Goal: Task Accomplishment & Management: Manage account settings

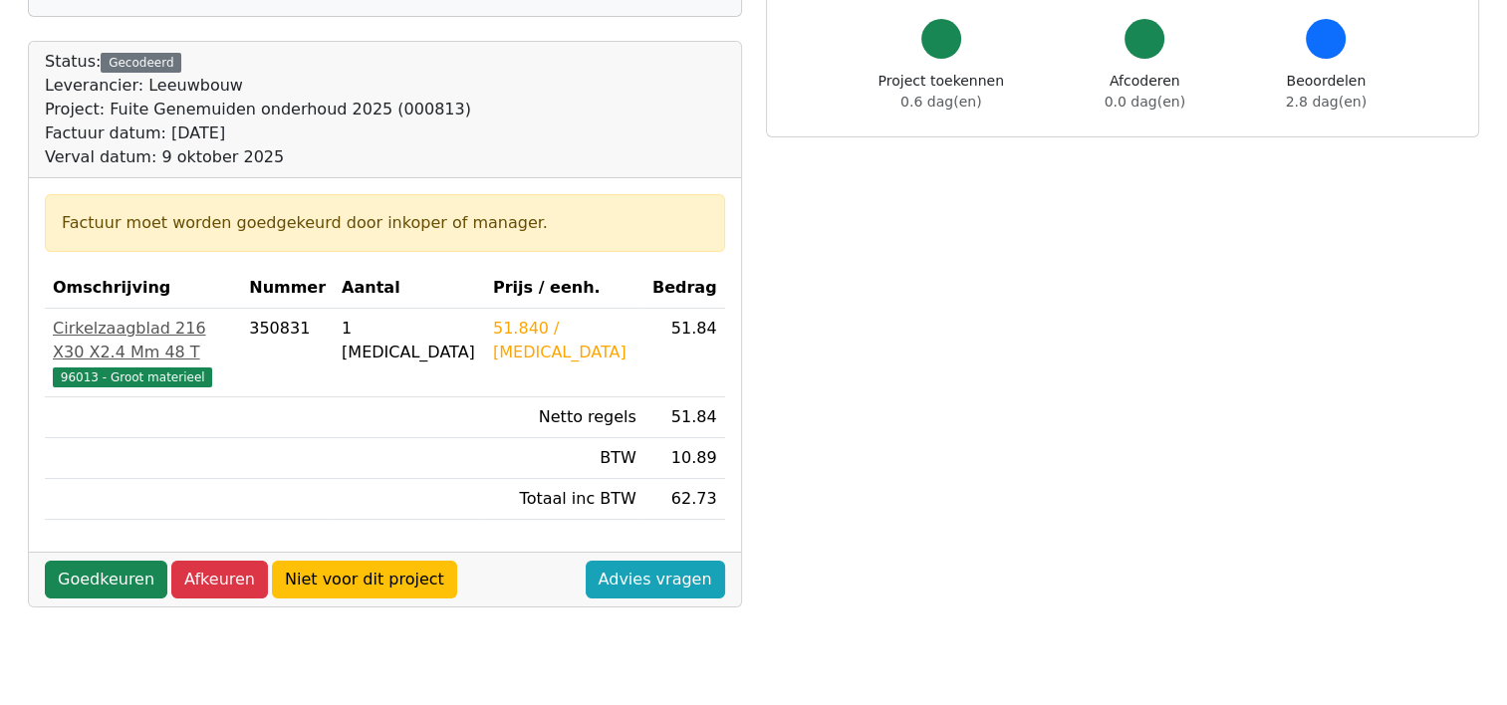
scroll to position [199, 0]
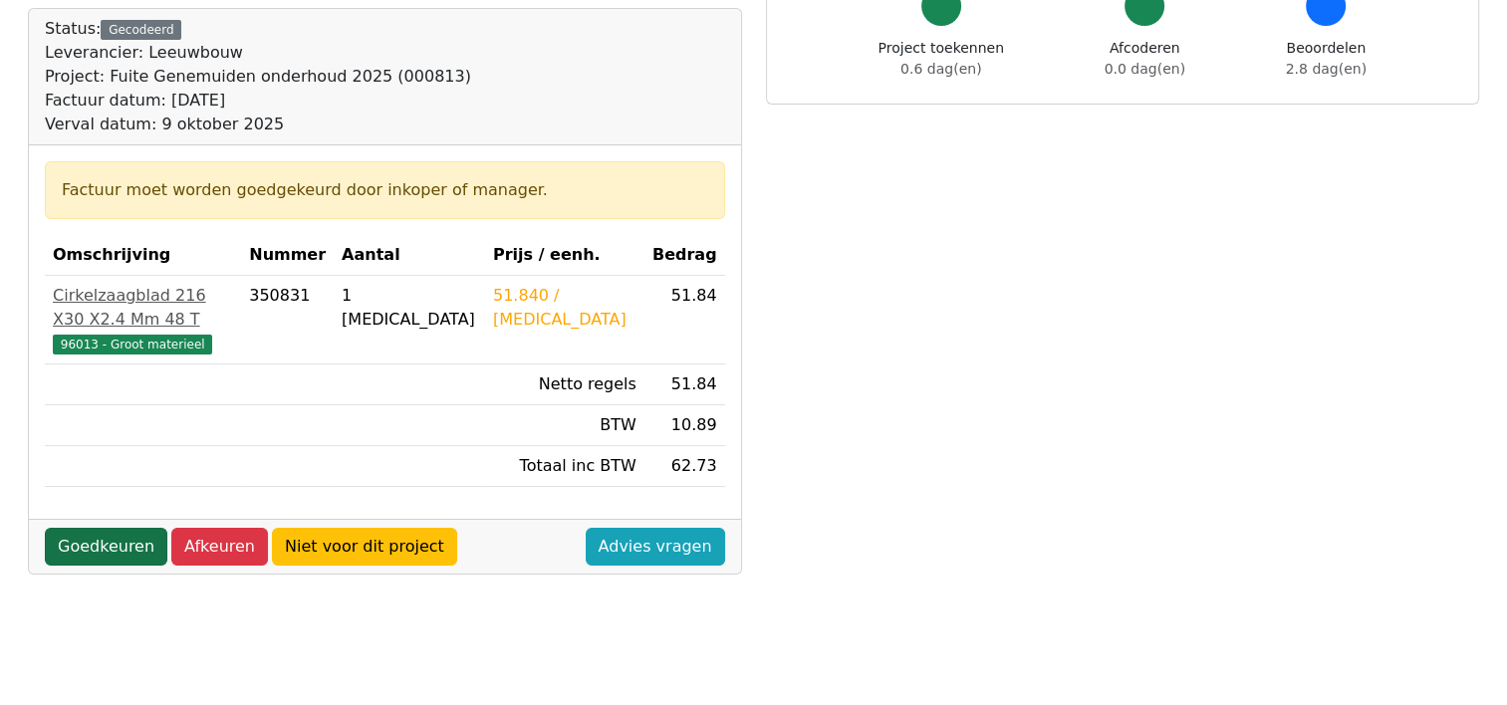
click at [96, 528] on link "Goedkeuren" at bounding box center [106, 547] width 123 height 38
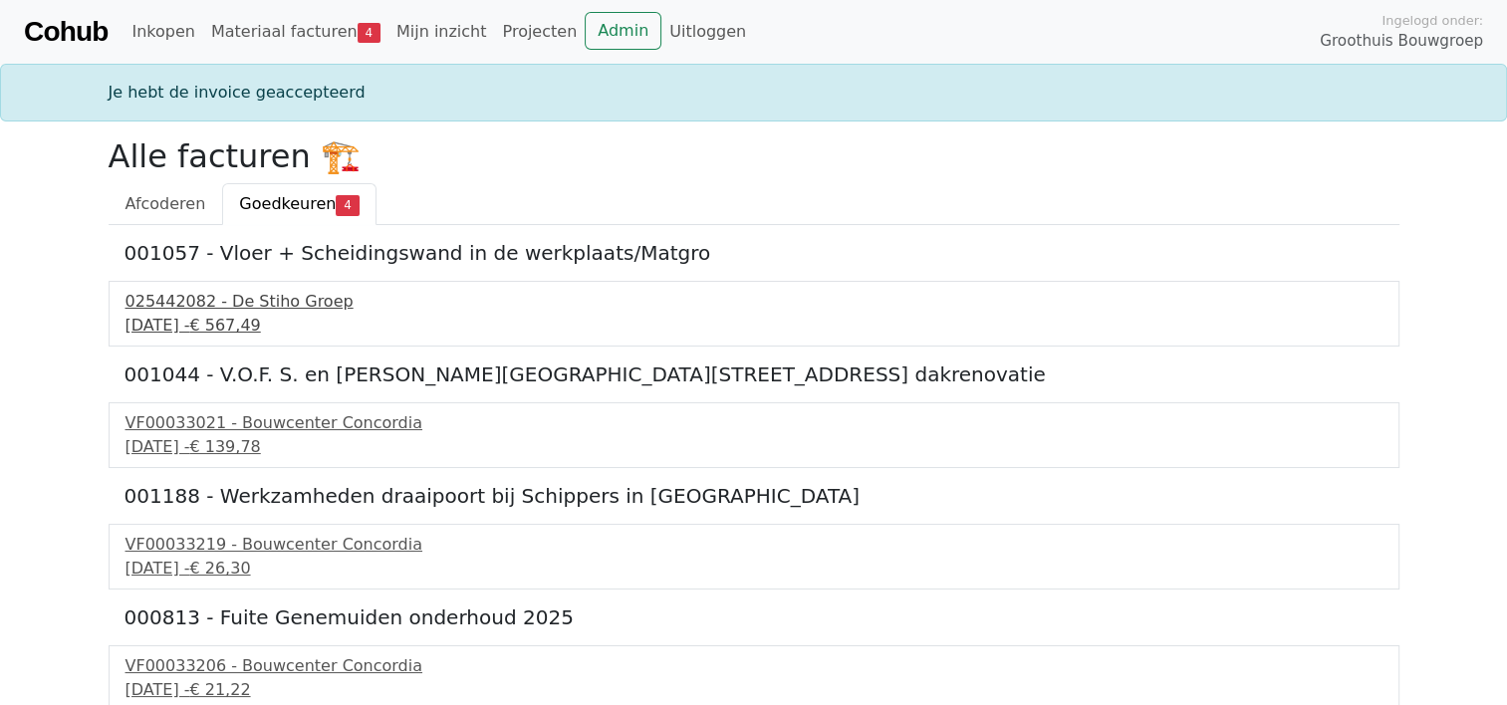
click at [216, 320] on div "9 september 2025 - € 567,49" at bounding box center [754, 326] width 1257 height 24
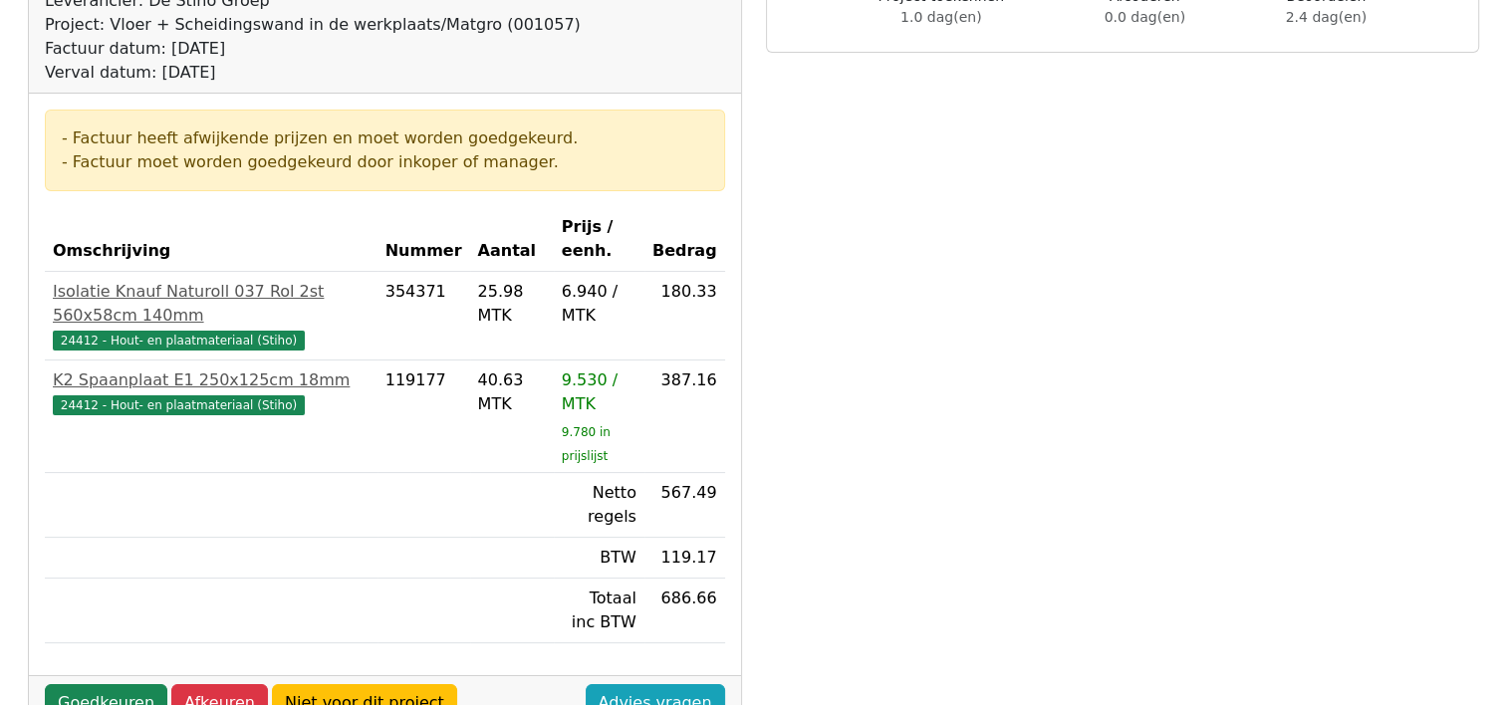
scroll to position [299, 0]
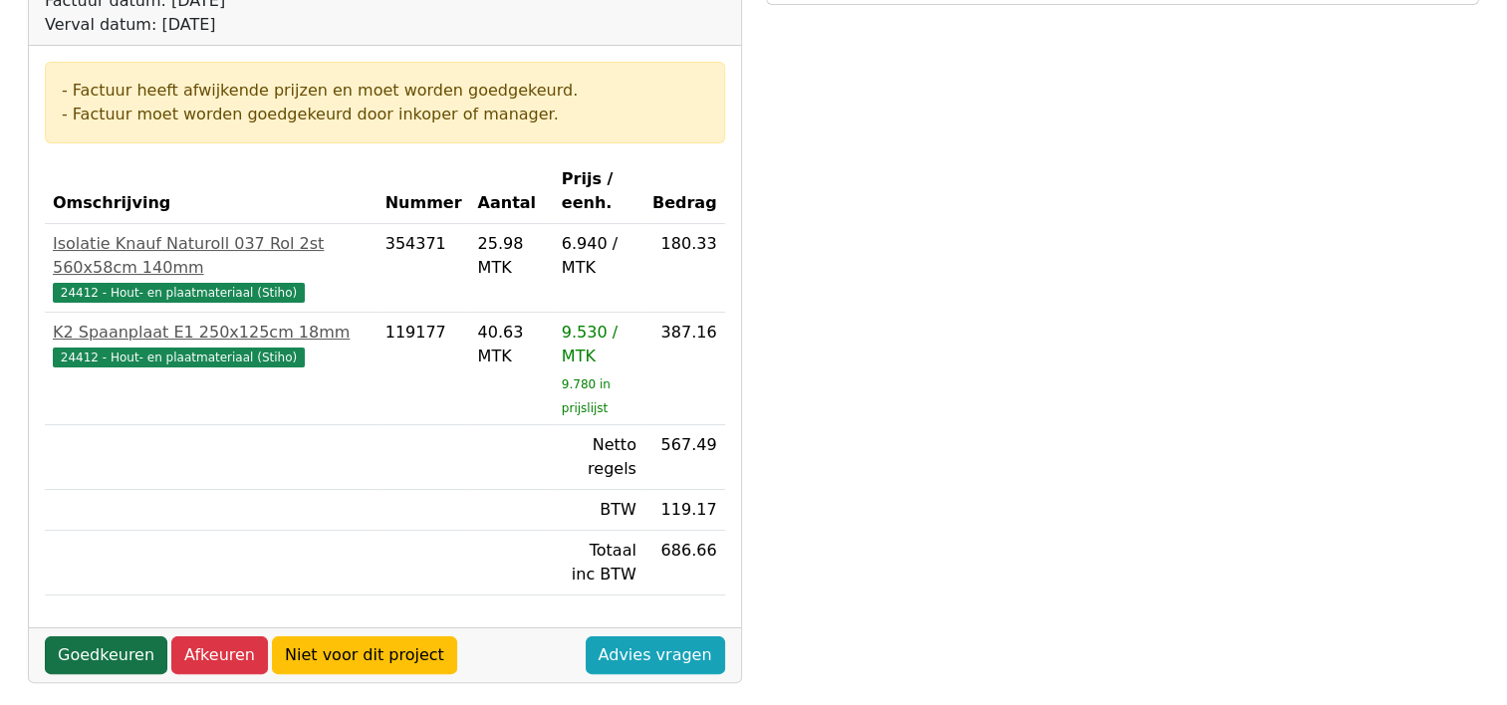
click at [99, 637] on link "Goedkeuren" at bounding box center [106, 656] width 123 height 38
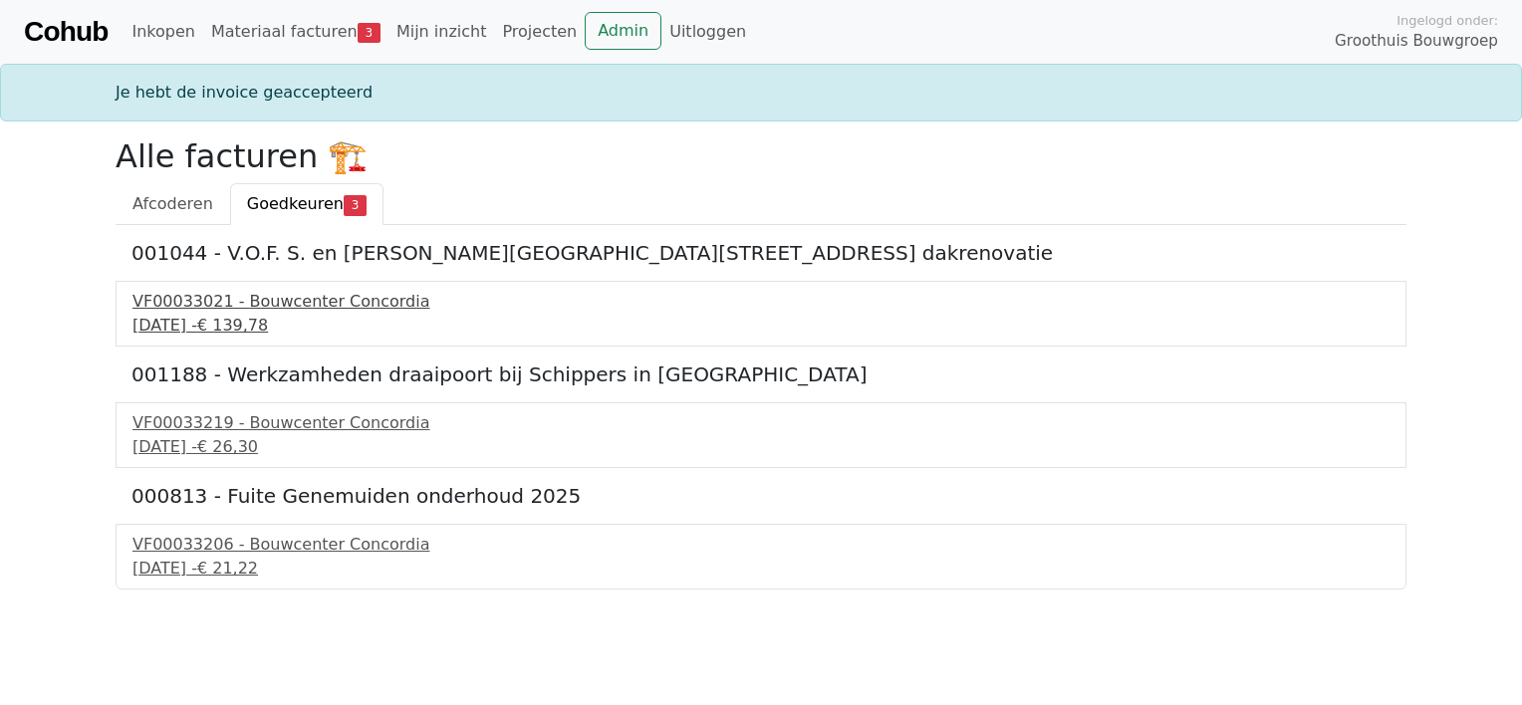
click at [268, 317] on span "€ 139,78" at bounding box center [232, 325] width 71 height 19
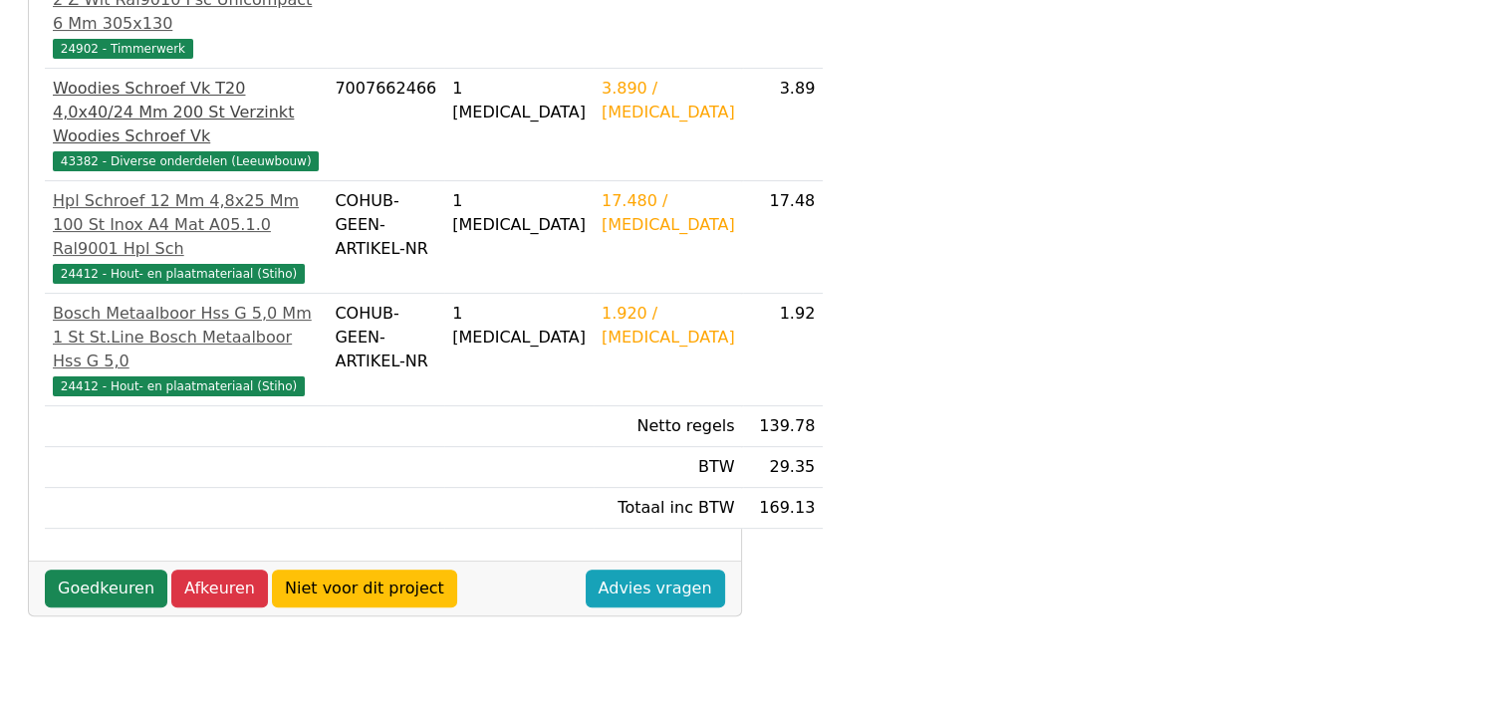
scroll to position [697, 0]
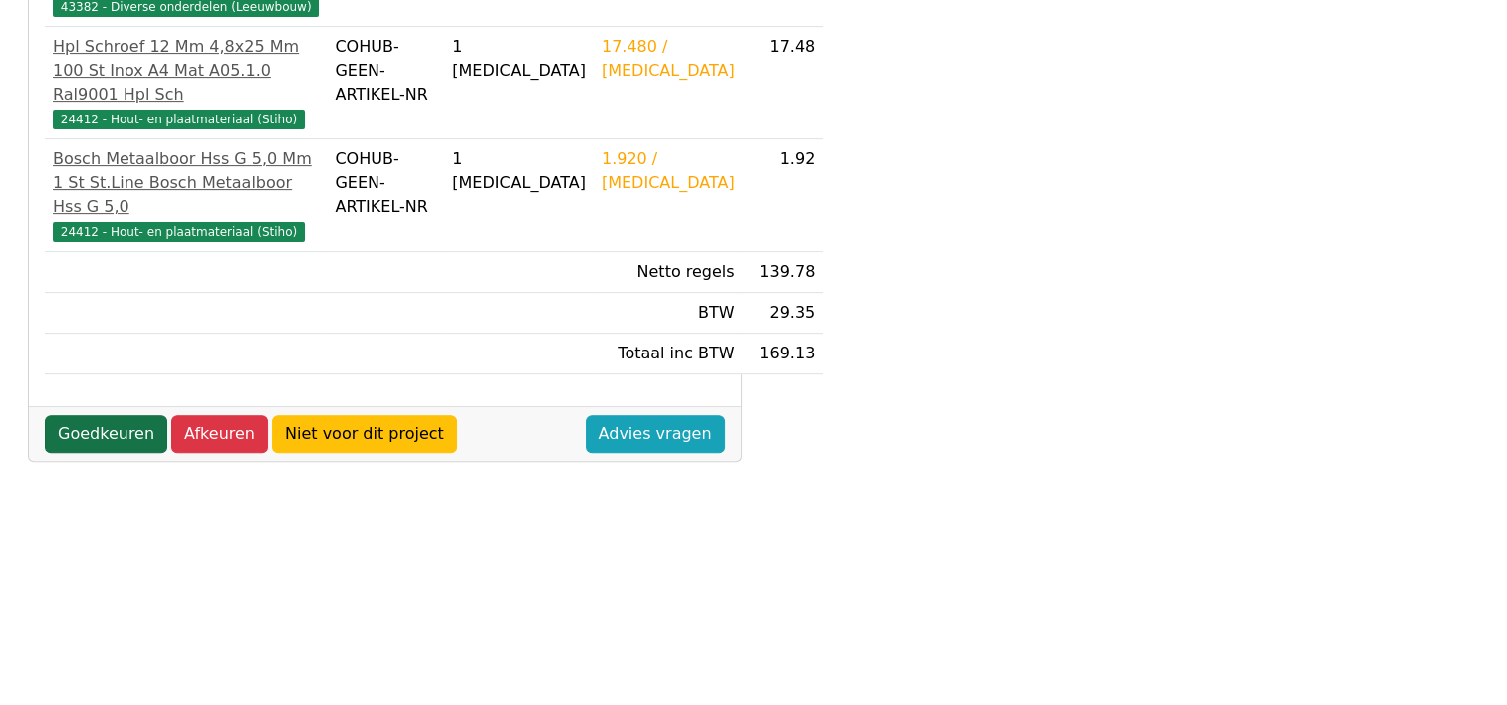
click at [89, 415] on link "Goedkeuren" at bounding box center [106, 434] width 123 height 38
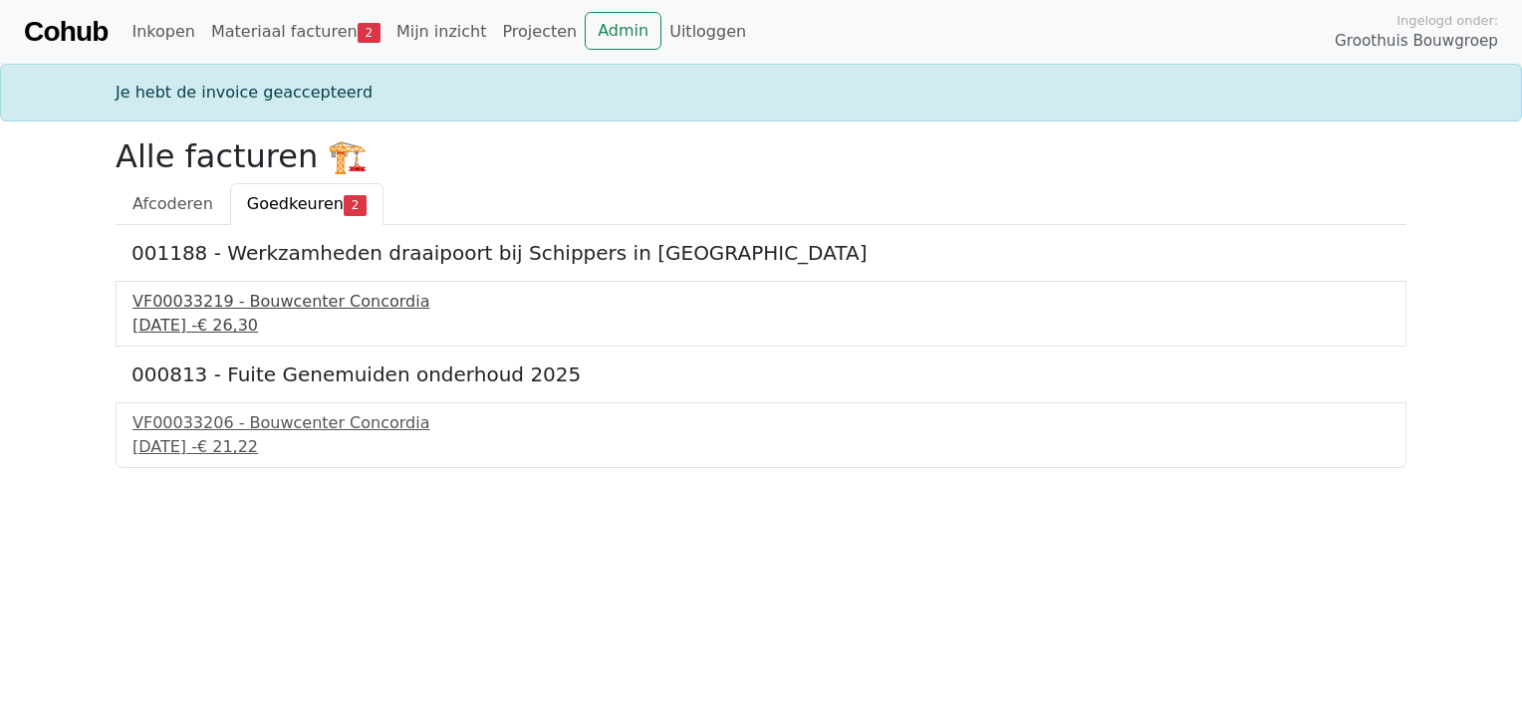
click at [261, 314] on div "11 september 2025 - € 26,30" at bounding box center [761, 326] width 1257 height 24
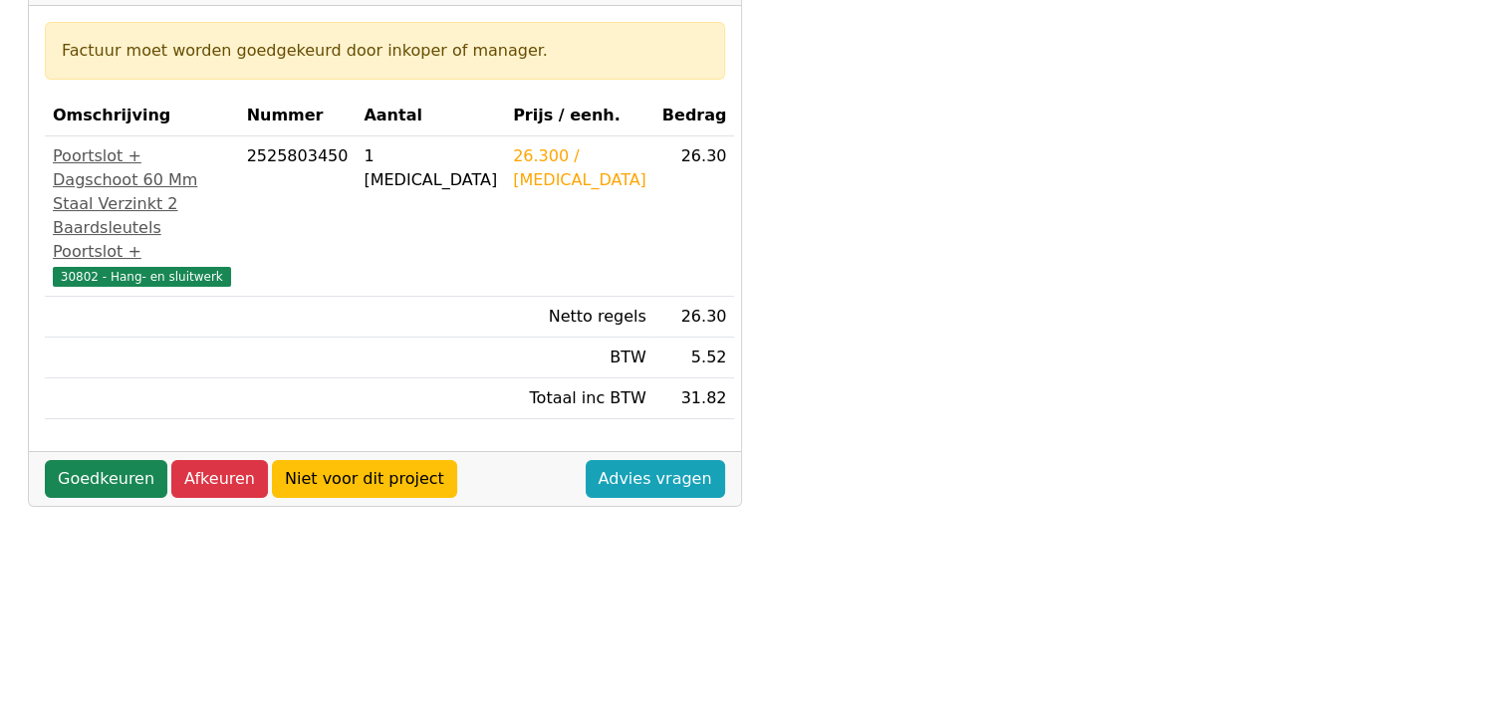
scroll to position [273, 0]
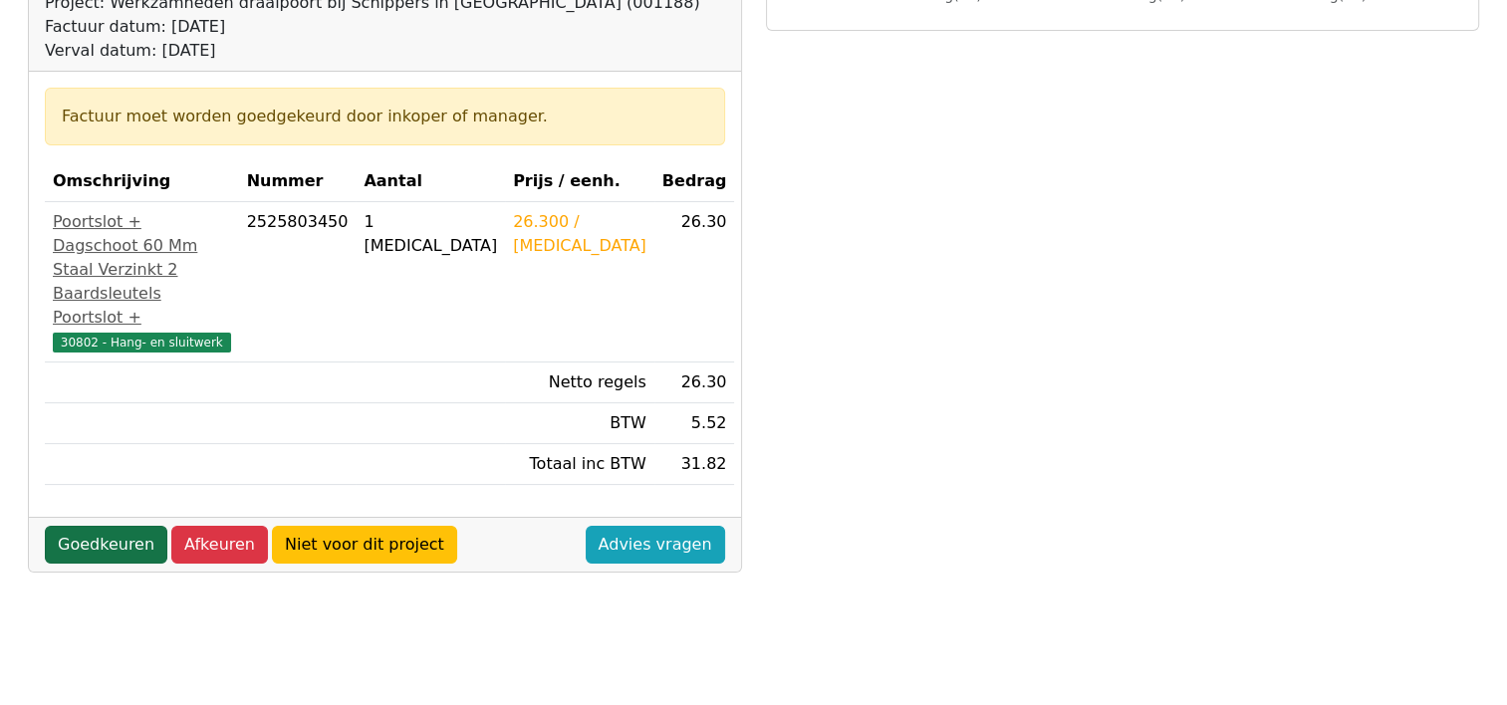
click at [135, 542] on link "Goedkeuren" at bounding box center [106, 545] width 123 height 38
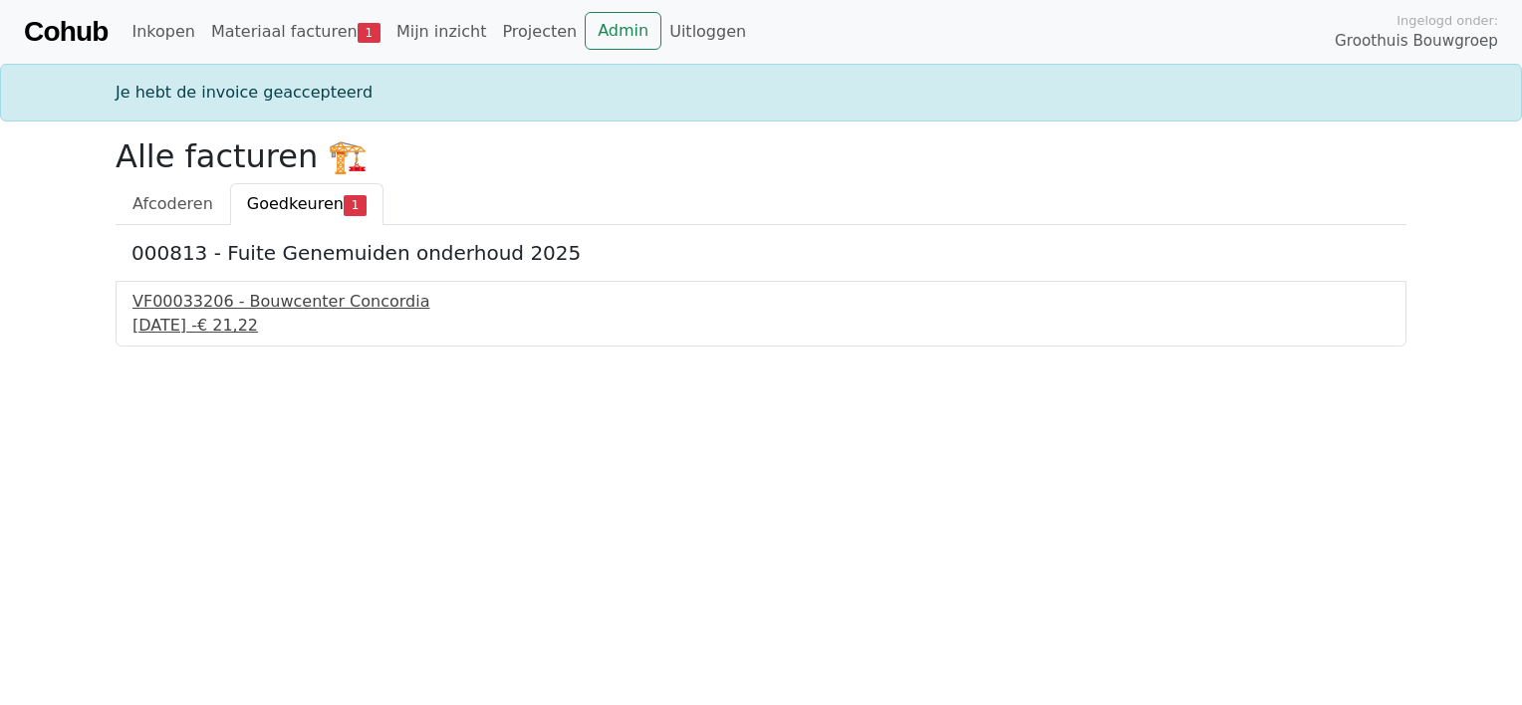
click at [242, 327] on div "11 september 2025 - € 21,22" at bounding box center [761, 326] width 1257 height 24
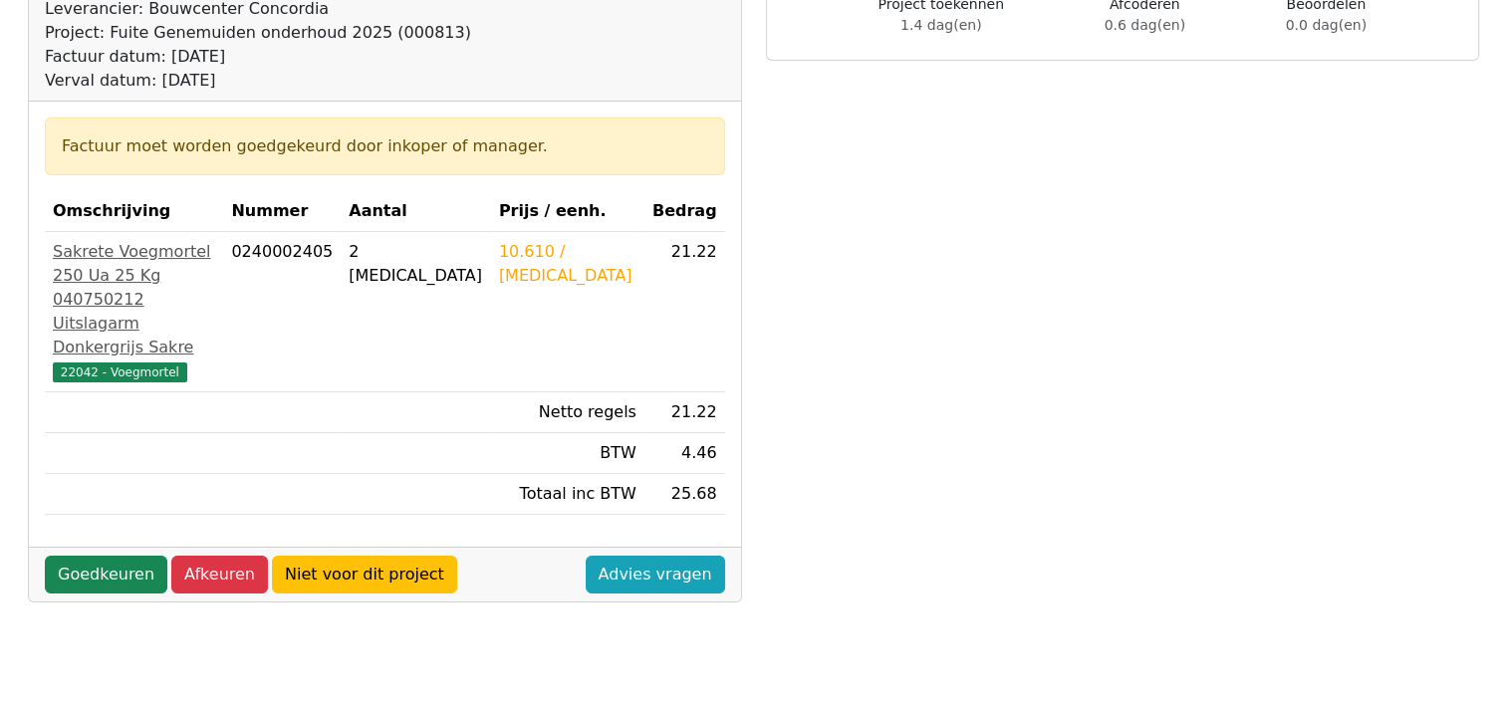
scroll to position [199, 0]
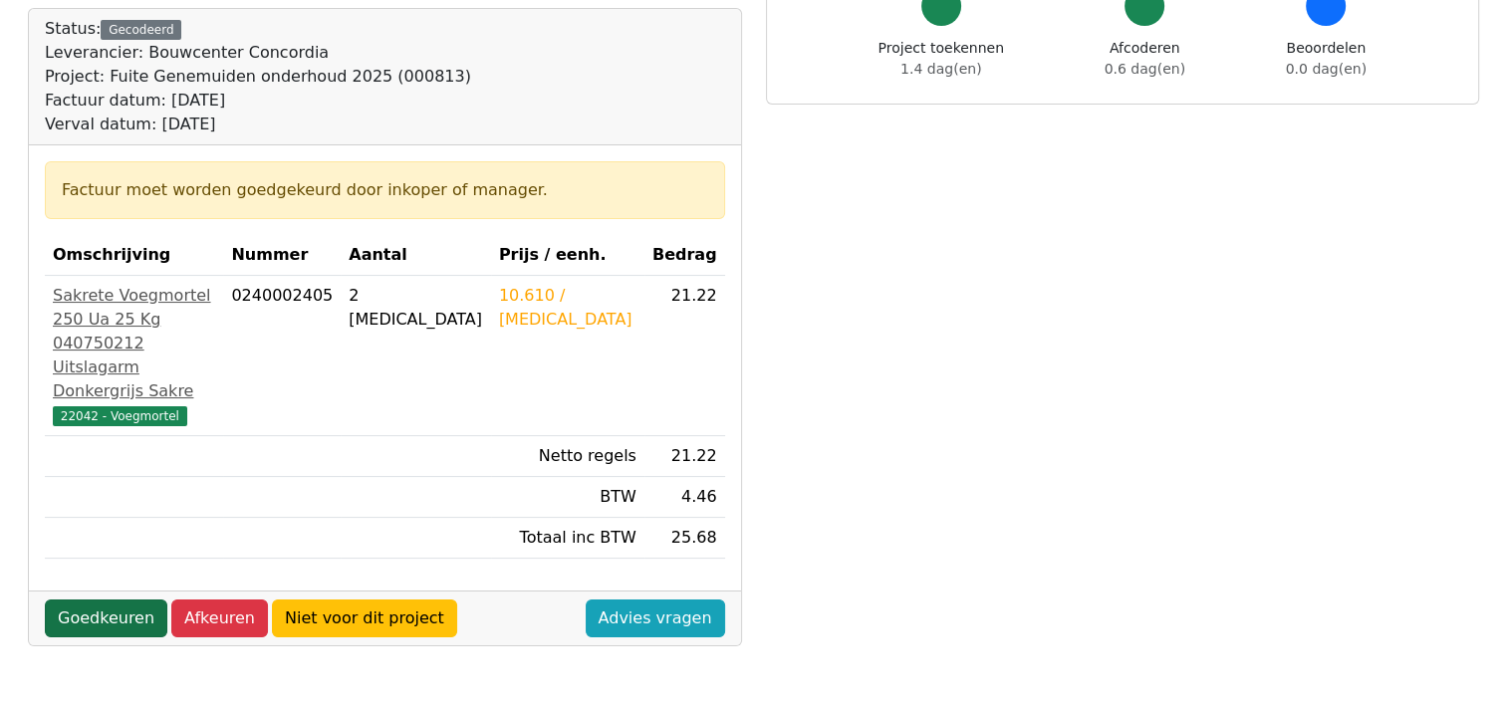
click at [96, 619] on link "Goedkeuren" at bounding box center [106, 619] width 123 height 38
